Goal: Find specific page/section: Find specific page/section

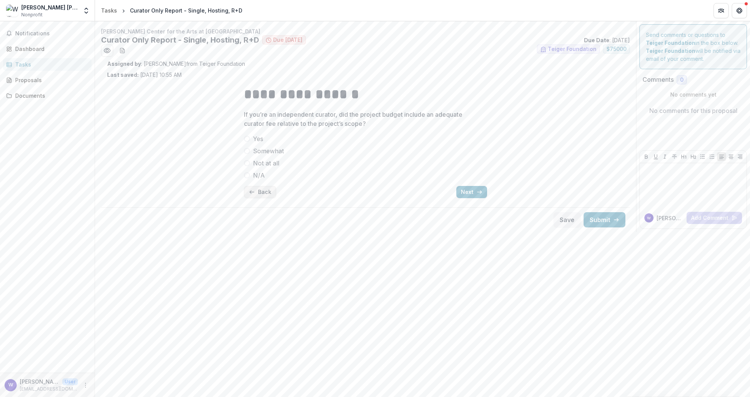
click at [257, 192] on button "Back" at bounding box center [260, 192] width 32 height 12
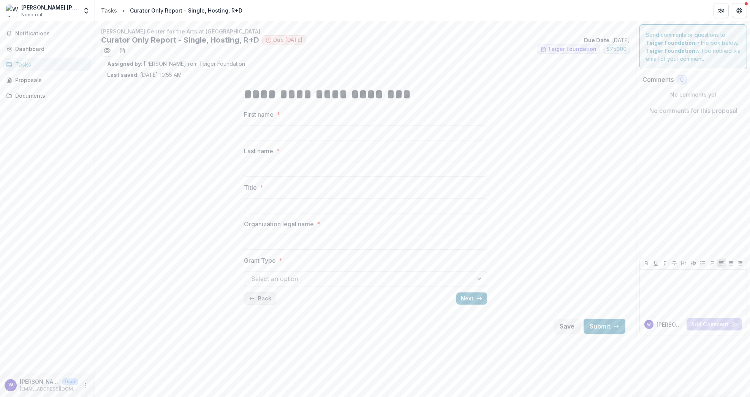
click at [259, 296] on button "Back" at bounding box center [260, 298] width 32 height 12
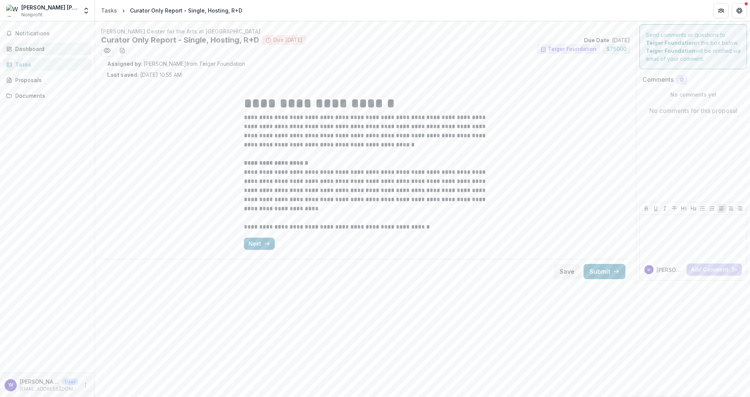
click at [54, 44] on link "Dashboard" at bounding box center [47, 49] width 89 height 13
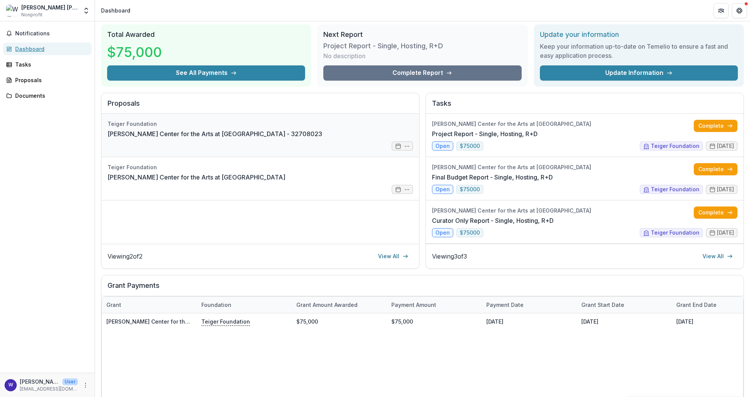
scroll to position [17, 0]
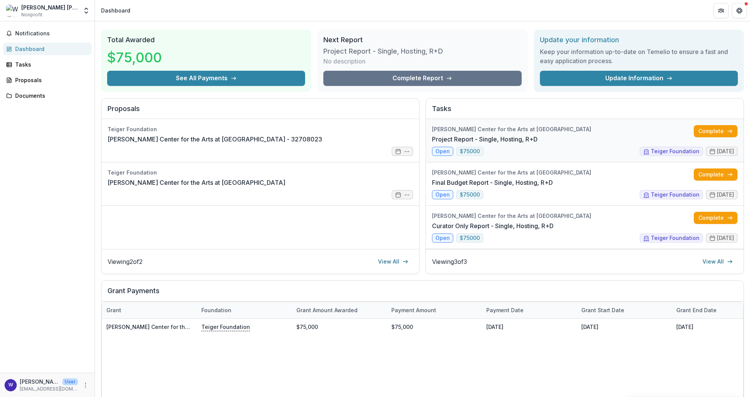
click at [532, 144] on link "Project Report - Single, Hosting, R+D" at bounding box center [485, 139] width 106 height 9
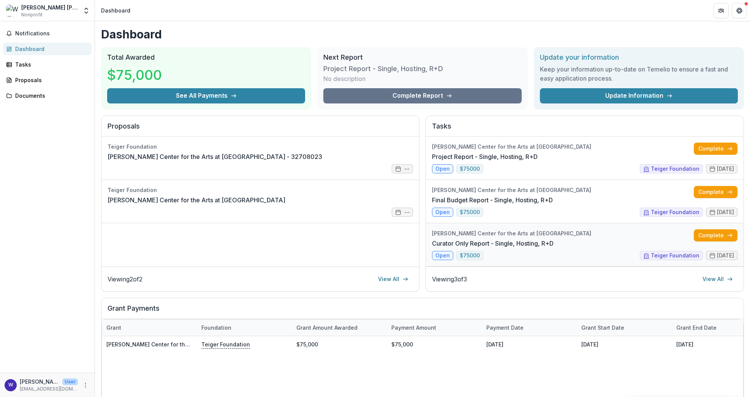
click at [443, 248] on link "Curator Only Report - Single, Hosting, R+D" at bounding box center [493, 243] width 122 height 9
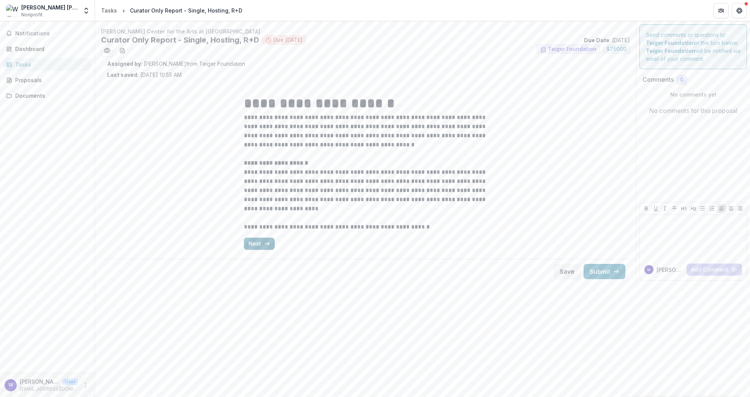
click at [266, 244] on icon "button" at bounding box center [267, 244] width 6 height 6
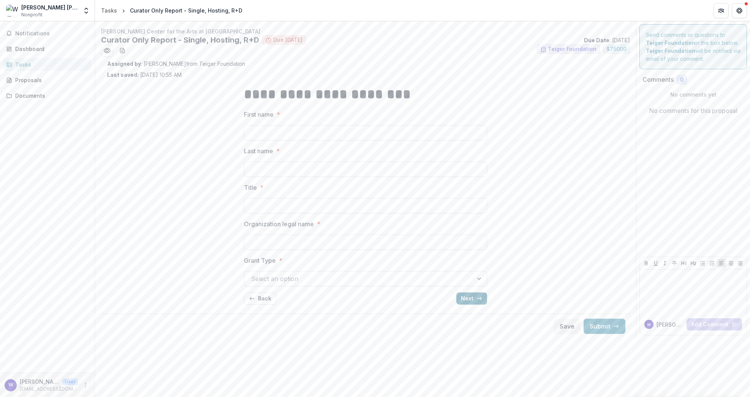
click at [473, 300] on button "Next" at bounding box center [472, 298] width 31 height 12
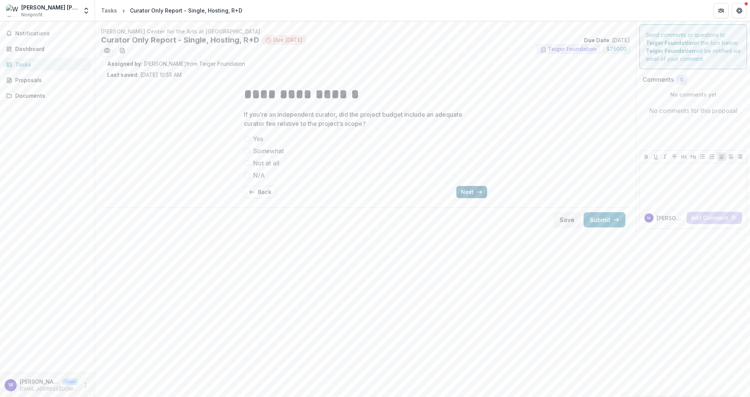
click at [476, 188] on button "Next" at bounding box center [472, 192] width 31 height 12
